Goal: Task Accomplishment & Management: Complete application form

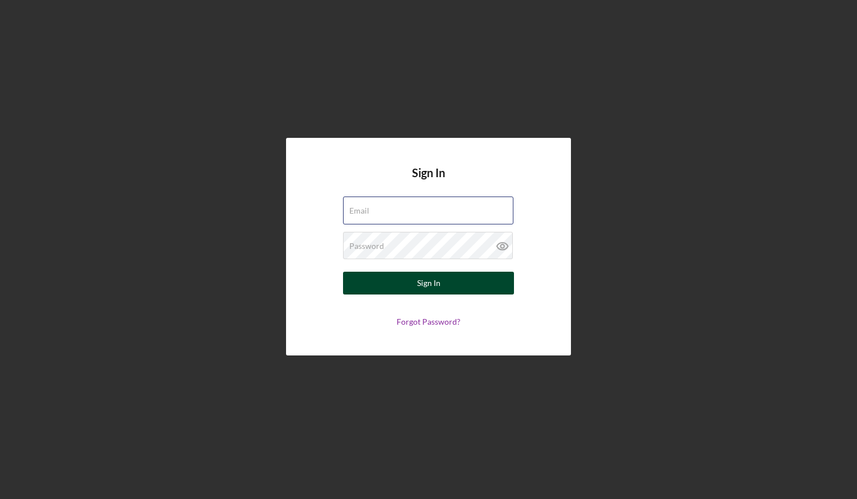
type input "[EMAIL_ADDRESS][DOMAIN_NAME]"
click at [417, 287] on div "Sign In" at bounding box center [428, 283] width 23 height 23
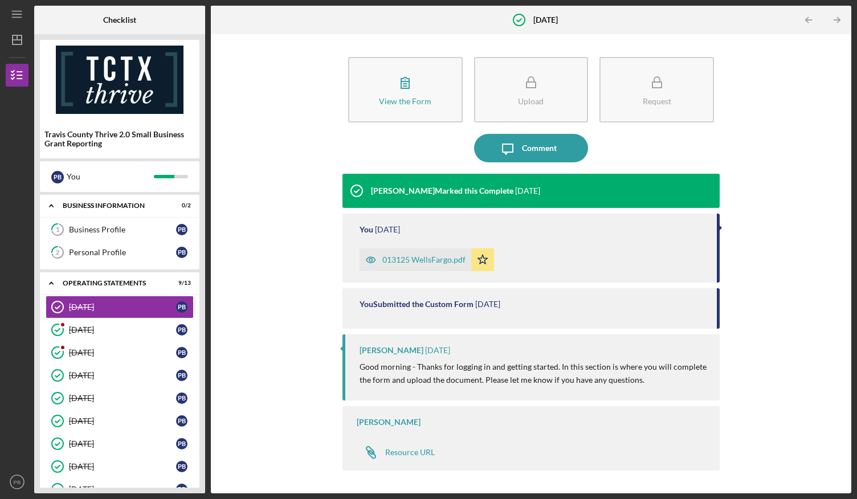
drag, startPoint x: 207, startPoint y: 314, endPoint x: 201, endPoint y: 442, distance: 127.9
click at [197, 445] on div "Checklist Travis County Thrive 2.0 Small Business Grant Reporting P B You Icon/…" at bounding box center [442, 250] width 817 height 488
drag, startPoint x: 209, startPoint y: 123, endPoint x: 203, endPoint y: 222, distance: 98.8
click at [203, 222] on div "Checklist Travis County Thrive 2.0 Small Business Grant Reporting P B You Icon/…" at bounding box center [442, 250] width 817 height 488
click at [106, 466] on div "[DATE]" at bounding box center [122, 466] width 107 height 9
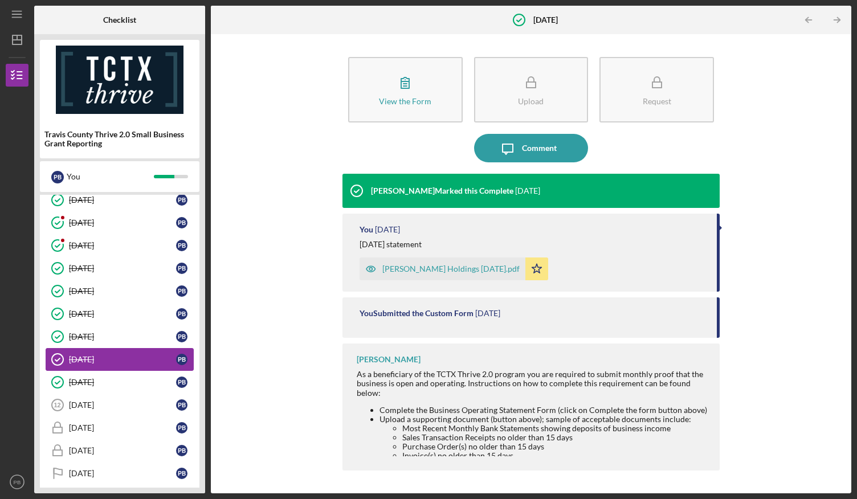
scroll to position [109, 0]
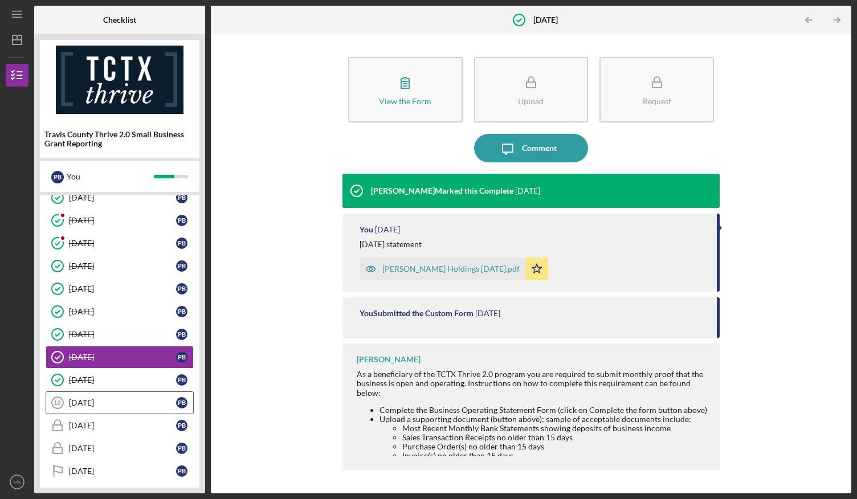
click at [97, 392] on link "[DATE] [DATE] P B" at bounding box center [120, 403] width 148 height 23
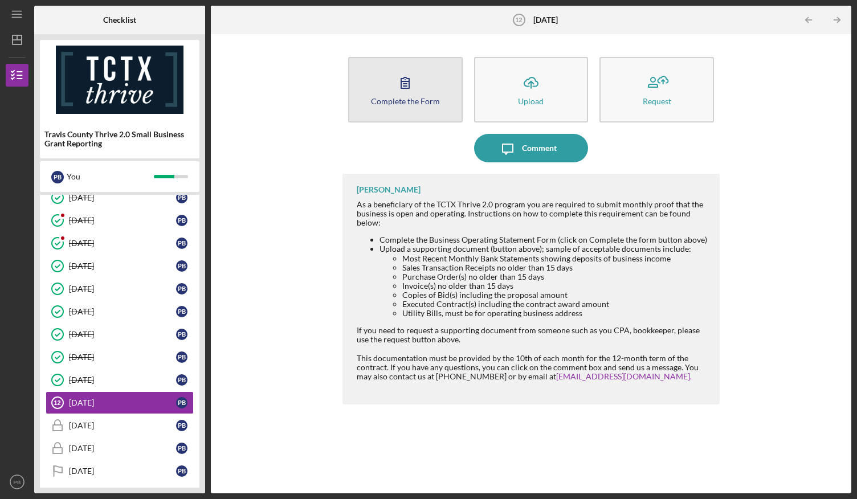
click at [416, 89] on icon "button" at bounding box center [405, 82] width 28 height 28
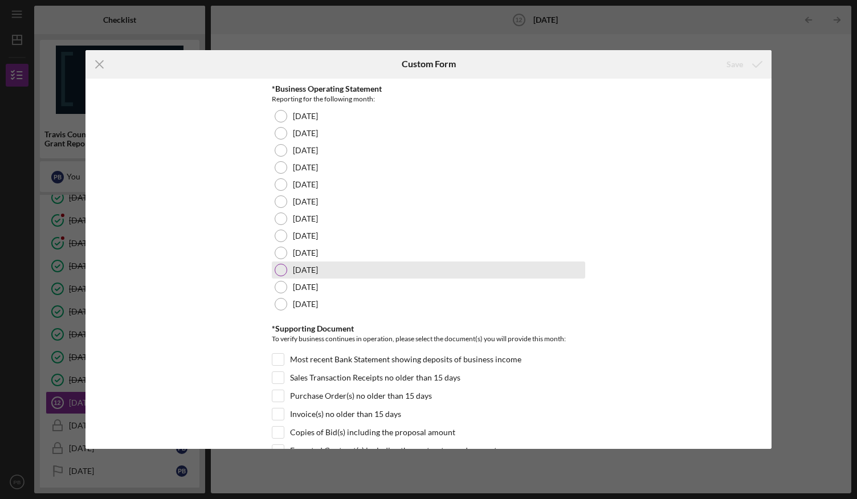
click at [318, 268] on label "[DATE]" at bounding box center [305, 270] width 25 height 9
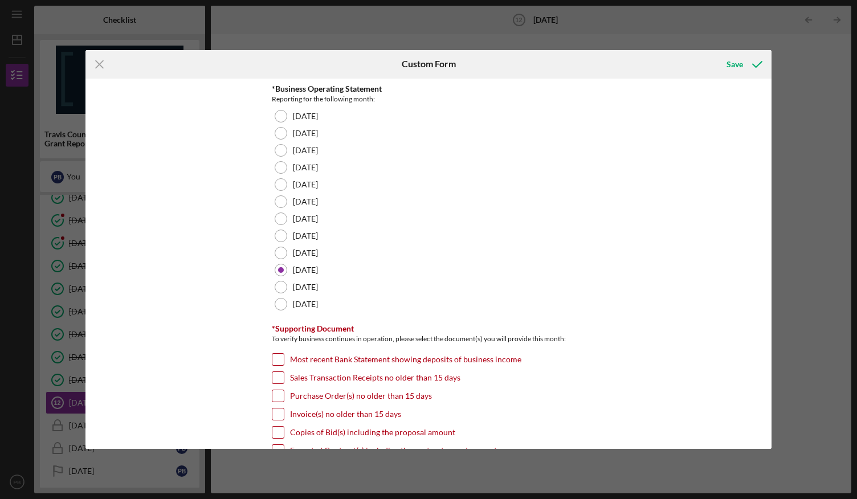
click at [276, 358] on input "Most recent Bank Statement showing deposits of business income" at bounding box center [277, 359] width 11 height 11
checkbox input "true"
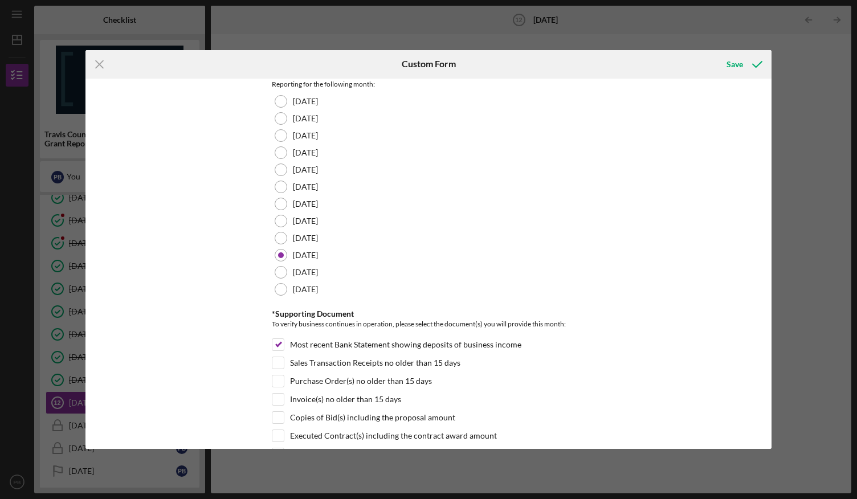
scroll to position [28, 0]
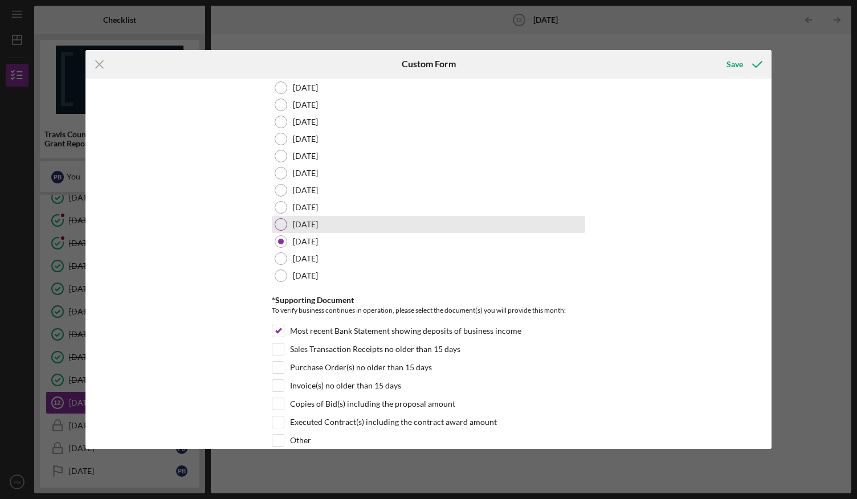
click at [318, 227] on label "[DATE]" at bounding box center [305, 224] width 25 height 9
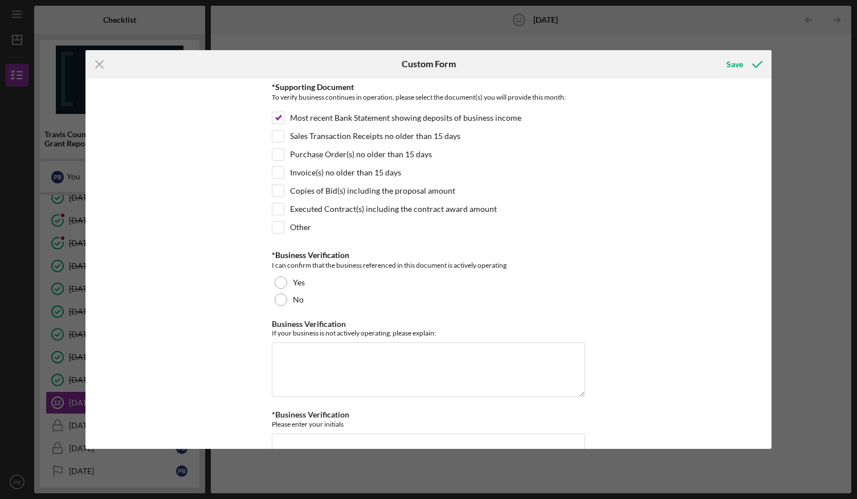
scroll to position [266, 0]
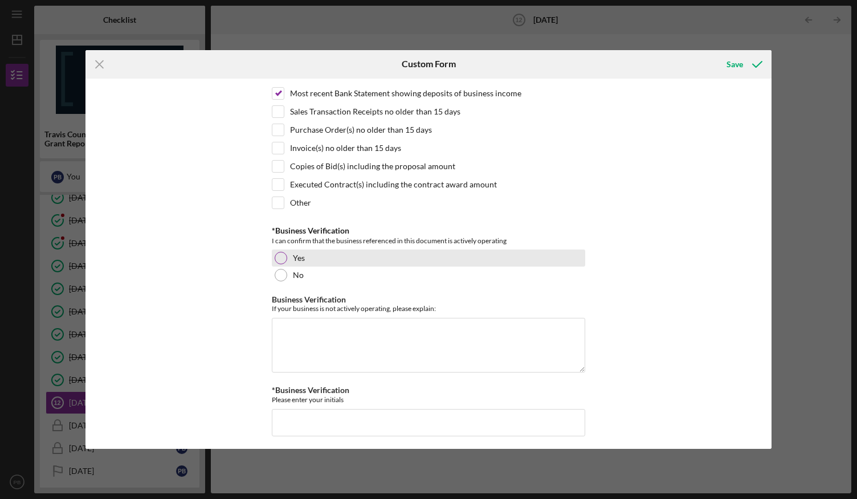
click at [276, 252] on div at bounding box center [281, 258] width 13 height 13
click at [435, 420] on input "*Business Verification" at bounding box center [428, 422] width 313 height 27
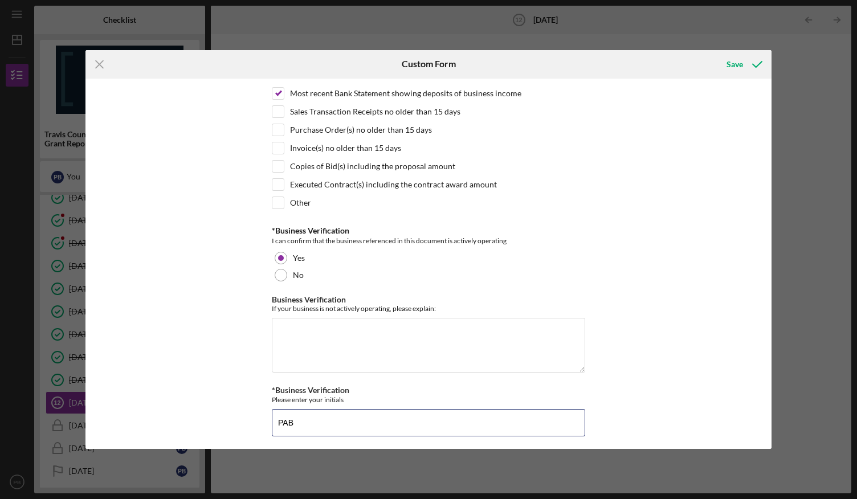
type input "PAB"
click at [734, 63] on div "Save" at bounding box center [735, 64] width 17 height 23
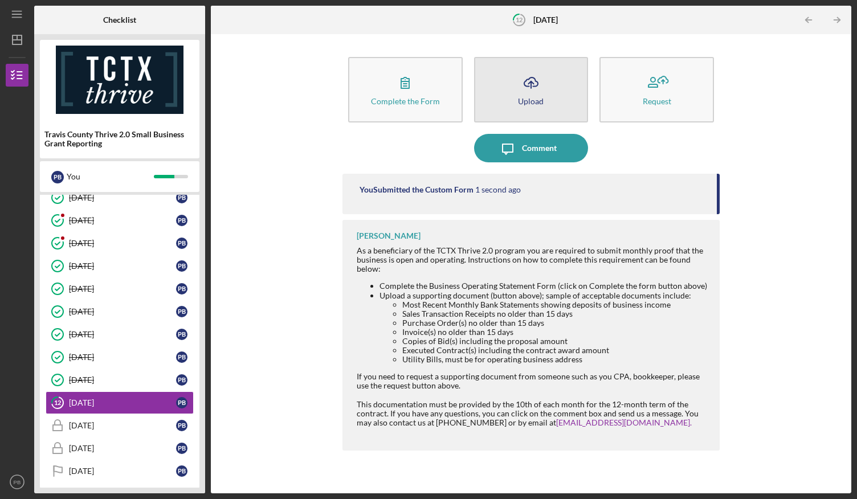
click at [528, 84] on icon "Icon/Upload" at bounding box center [531, 82] width 28 height 28
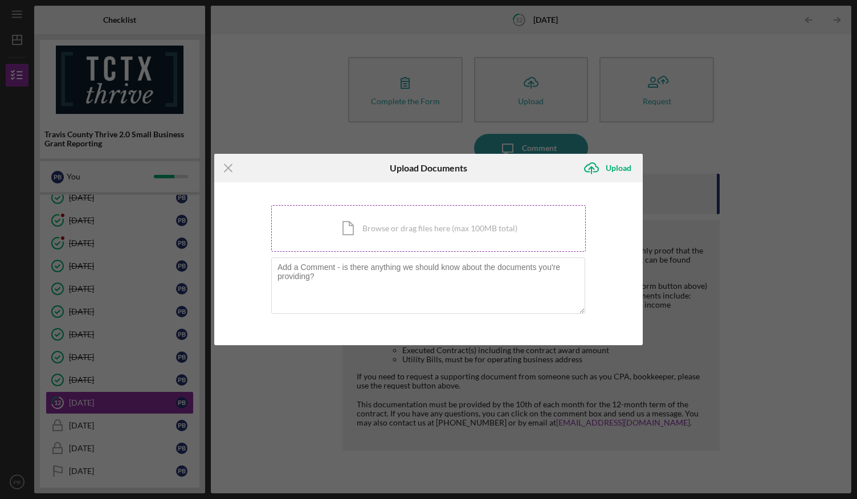
click at [432, 239] on div "Icon/Document Browse or drag files here (max 100MB total) Tap to choose files o…" at bounding box center [428, 228] width 315 height 47
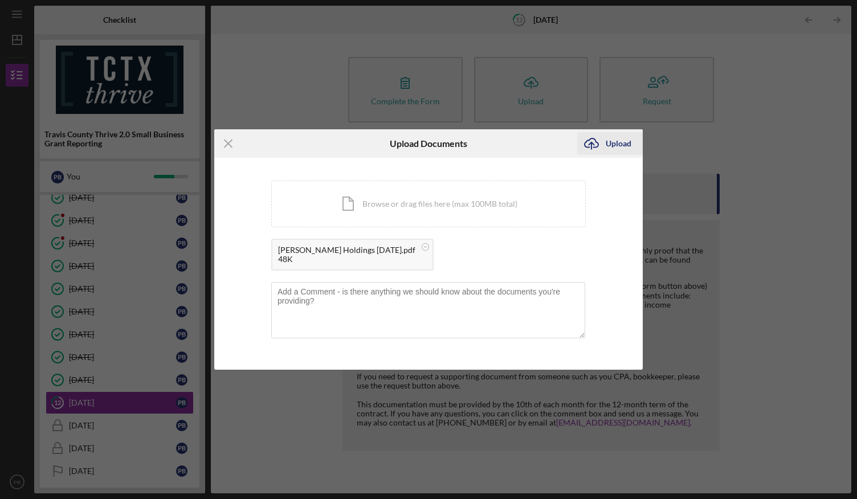
click at [617, 141] on div "Upload" at bounding box center [619, 143] width 26 height 23
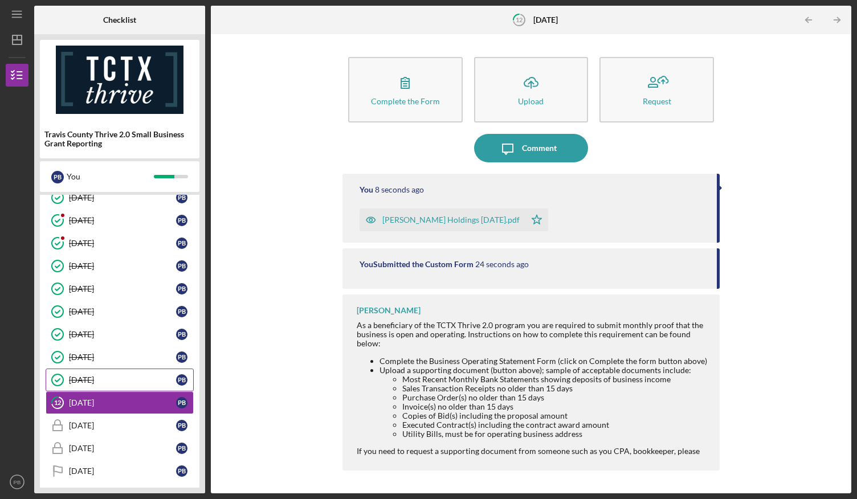
drag, startPoint x: 104, startPoint y: 372, endPoint x: 95, endPoint y: 372, distance: 8.5
click at [95, 376] on div "[DATE]" at bounding box center [122, 380] width 107 height 9
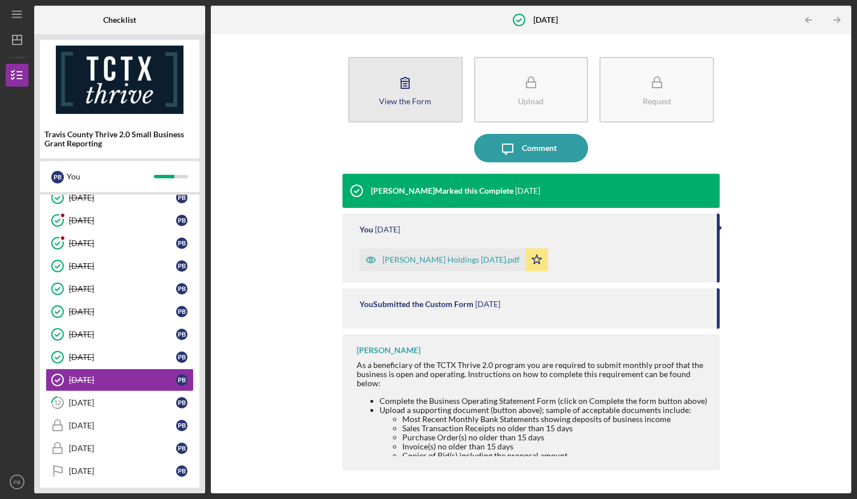
click at [412, 100] on div "View the Form" at bounding box center [405, 101] width 52 height 9
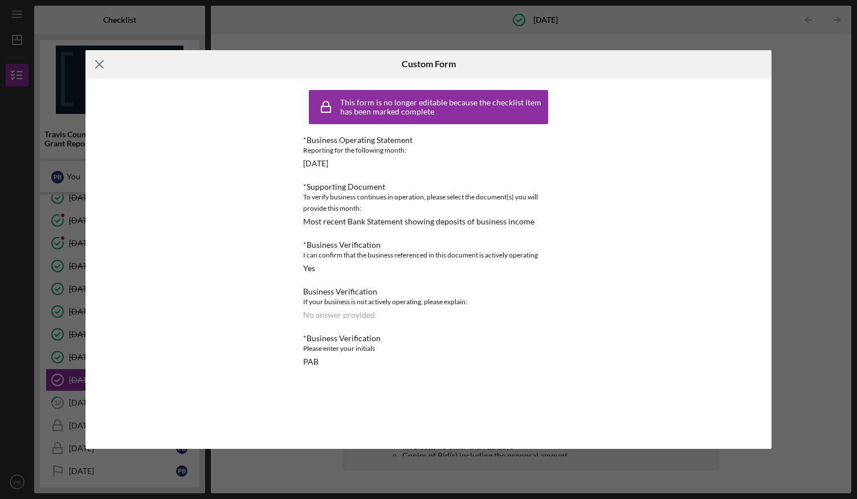
click at [102, 64] on icon "Icon/Menu Close" at bounding box center [99, 64] width 28 height 28
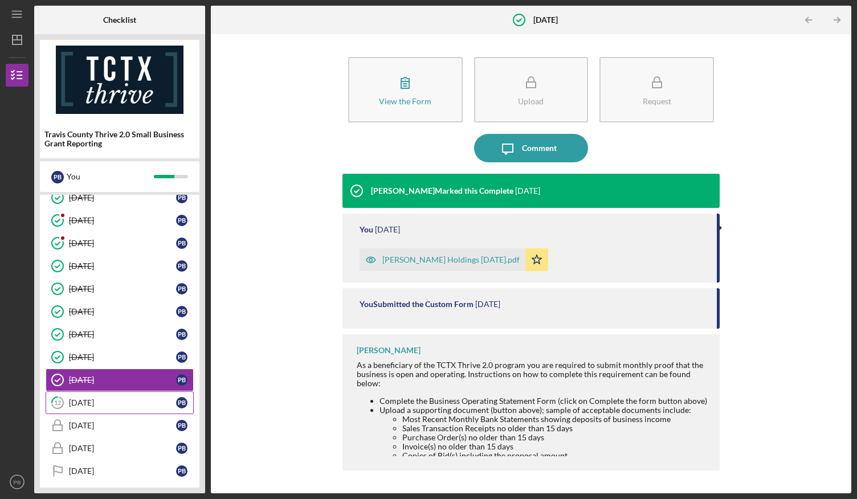
click at [111, 402] on div "[DATE]" at bounding box center [122, 402] width 107 height 9
